Goal: Check status: Check status

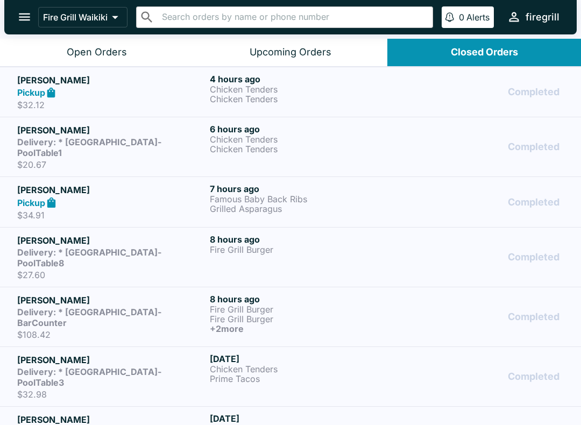
scroll to position [1, 0]
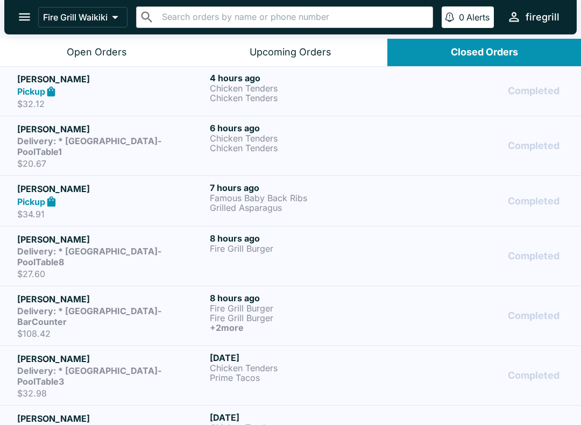
click at [74, 87] on div "Pickup" at bounding box center [111, 92] width 188 height 12
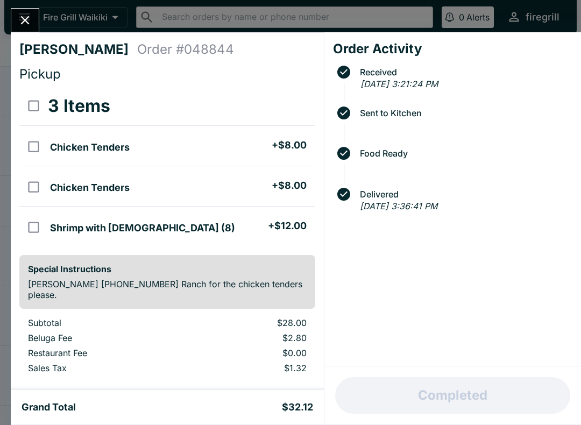
click at [26, 19] on icon "Close" at bounding box center [25, 20] width 9 height 9
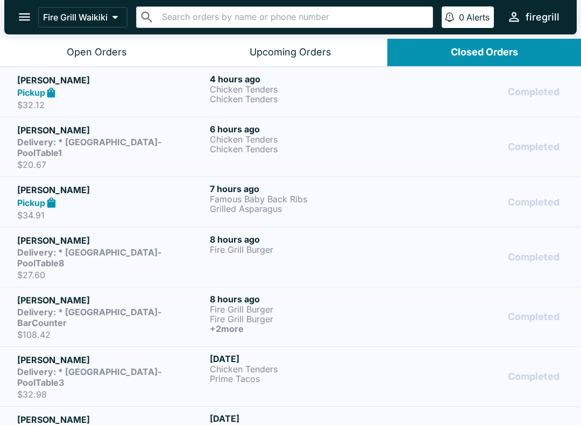
click at [62, 143] on strong "Delivery: * [GEOGRAPHIC_DATA]-PoolTable1" at bounding box center [89, 148] width 144 height 22
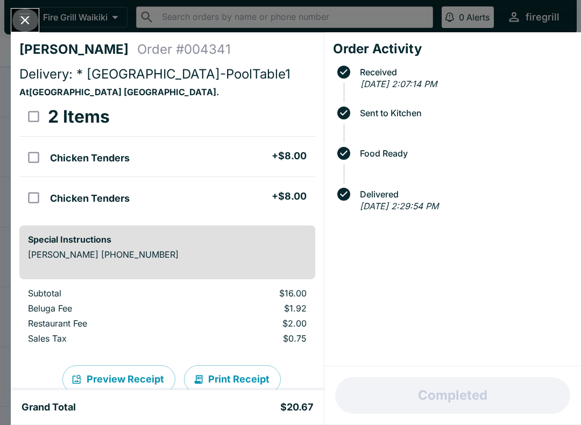
click at [34, 24] on button "Close" at bounding box center [24, 20] width 27 height 23
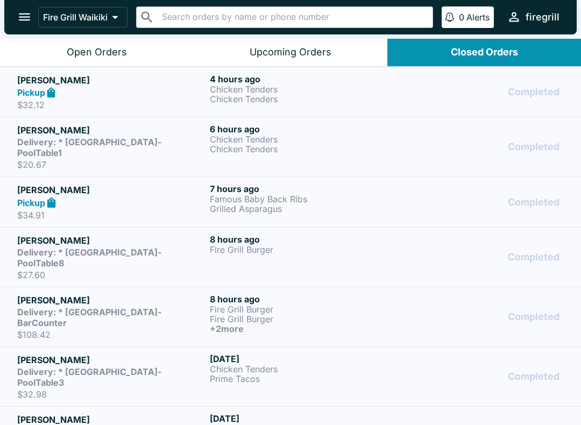
click at [61, 197] on div "Pickup" at bounding box center [111, 203] width 188 height 12
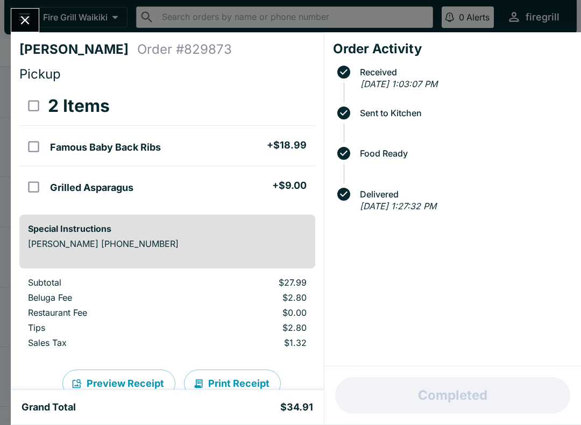
click at [24, 18] on icon "Close" at bounding box center [25, 20] width 15 height 15
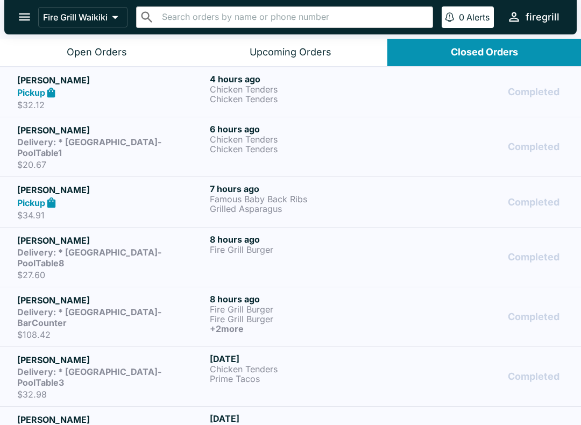
click at [93, 57] on div "Open Orders" at bounding box center [97, 52] width 60 height 12
